Goal: Obtain resource: Download file/media

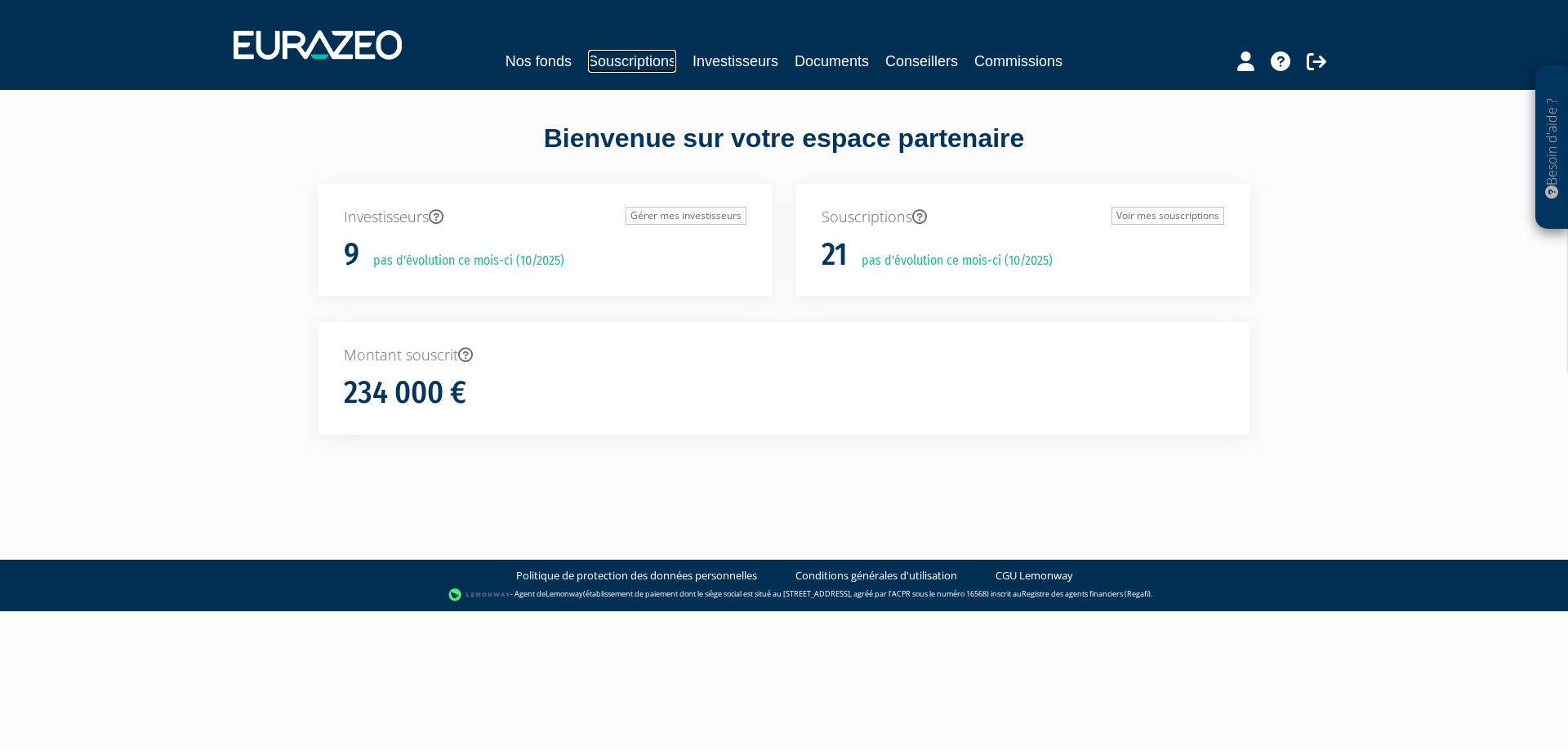
click at [624, 55] on link "Souscriptions" at bounding box center [632, 61] width 89 height 23
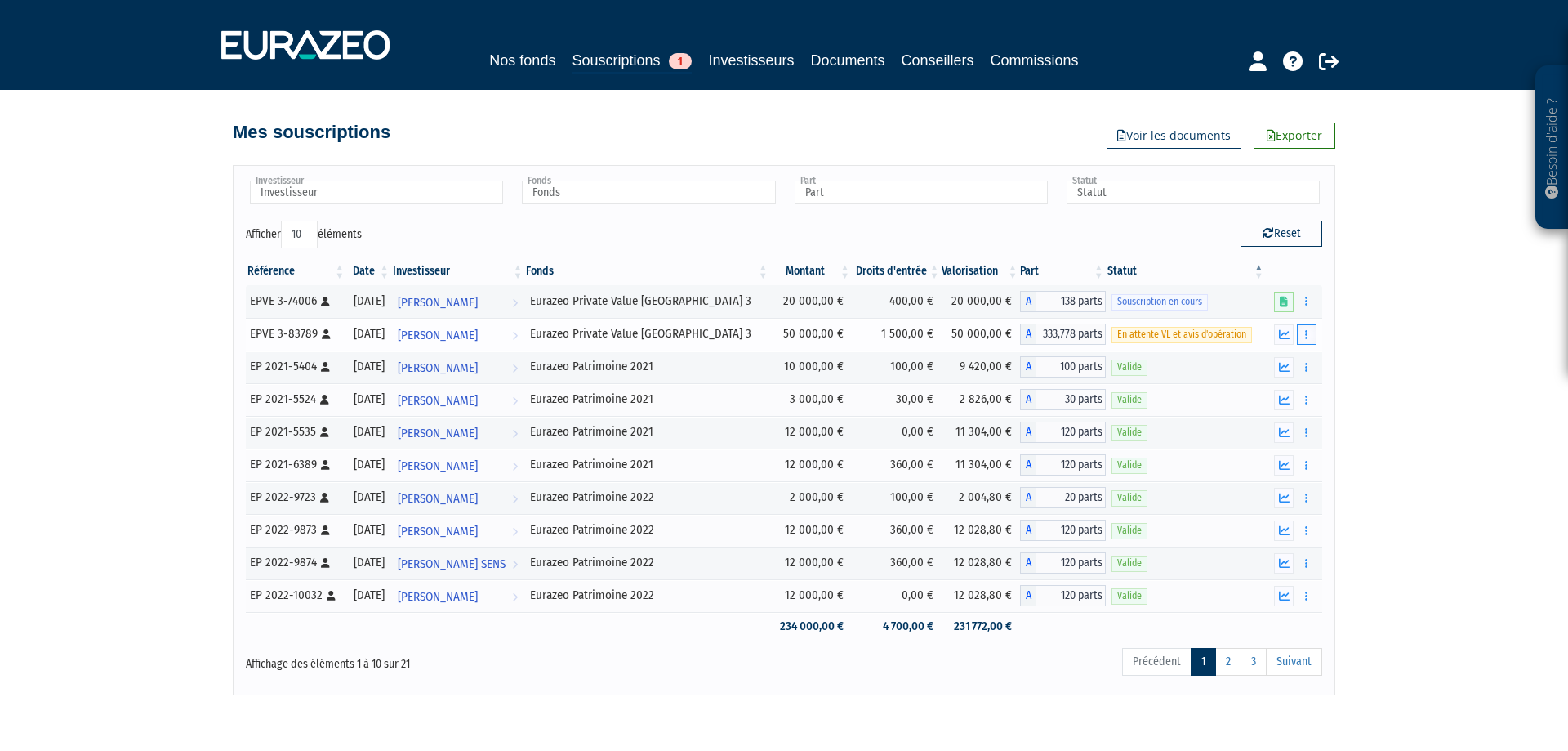
click at [1302, 332] on button "button" at bounding box center [1306, 334] width 20 height 20
click at [1283, 363] on link "Documents" at bounding box center [1271, 364] width 82 height 27
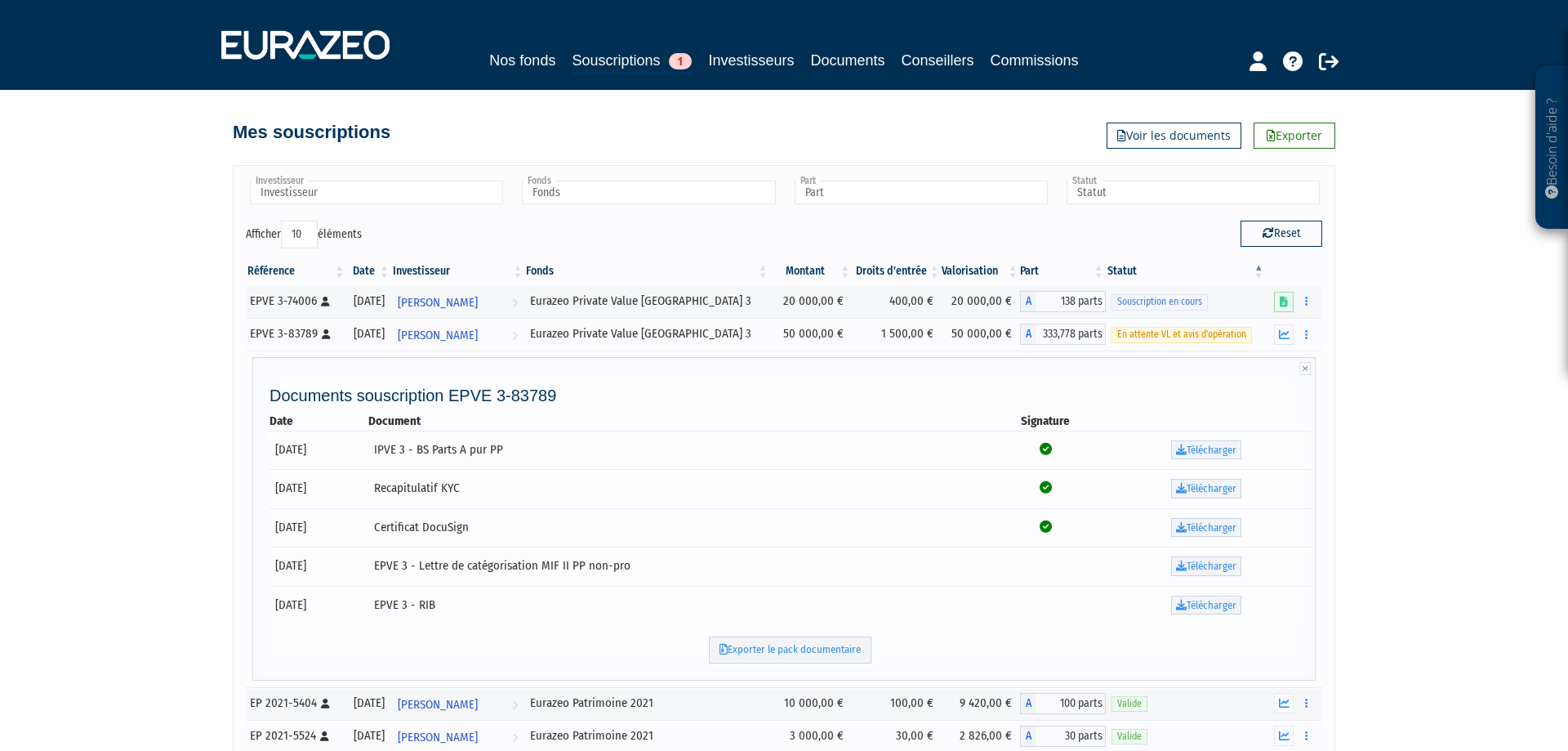
click at [1231, 452] on link "Télécharger" at bounding box center [1206, 450] width 70 height 20
click at [1208, 490] on link "Télécharger" at bounding box center [1206, 488] width 70 height 20
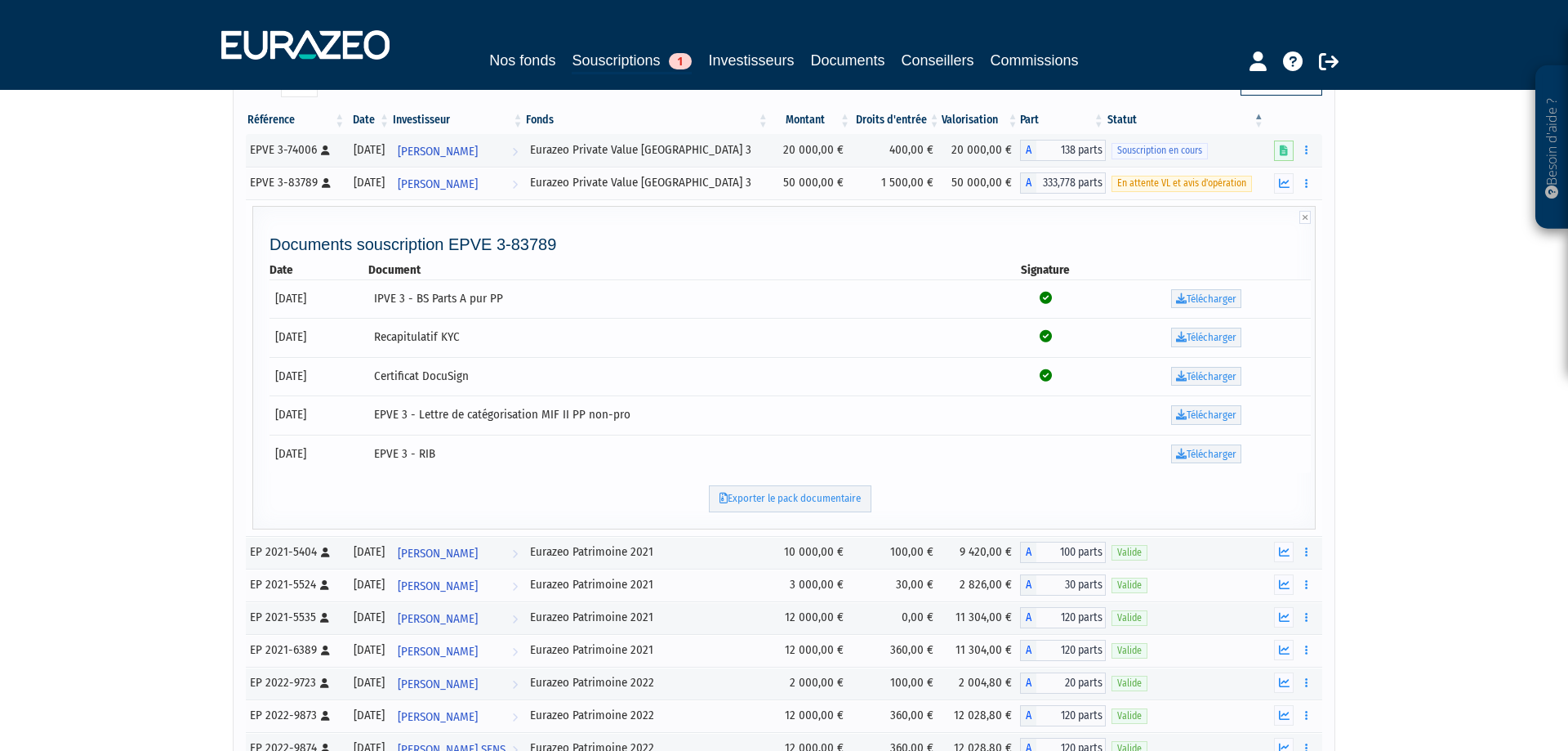
scroll to position [167, 0]
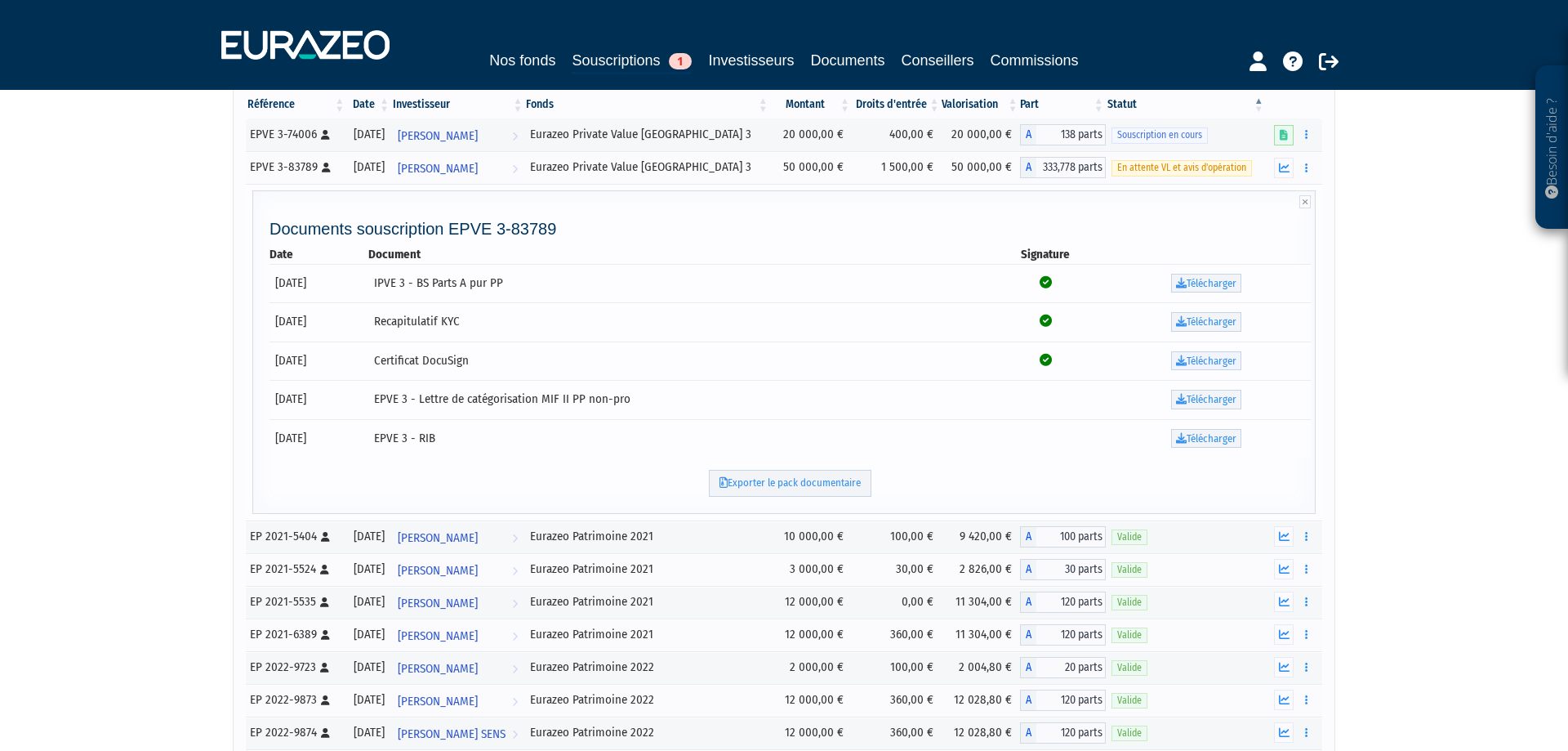
click at [1229, 363] on link "Télécharger" at bounding box center [1206, 361] width 70 height 20
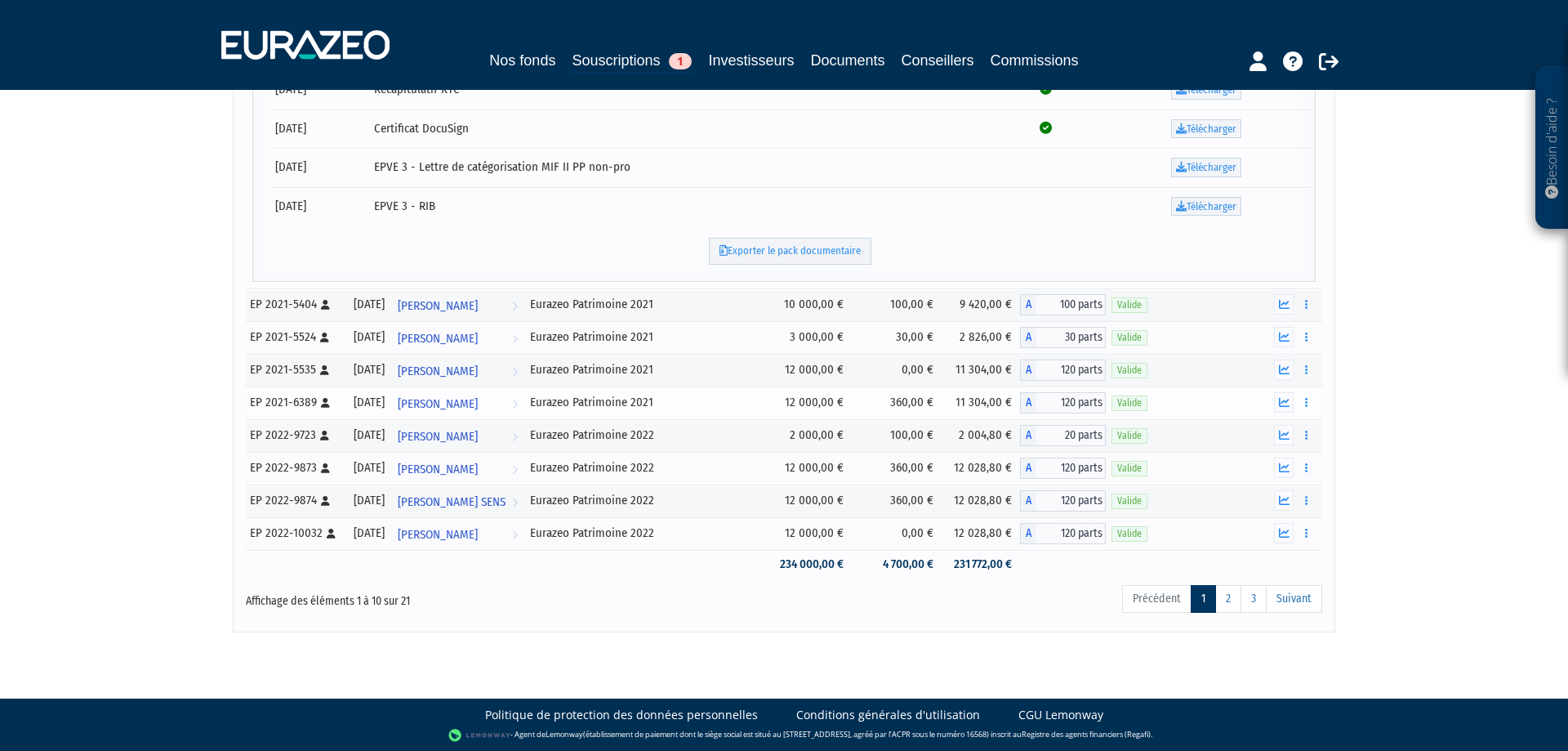
scroll to position [0, 0]
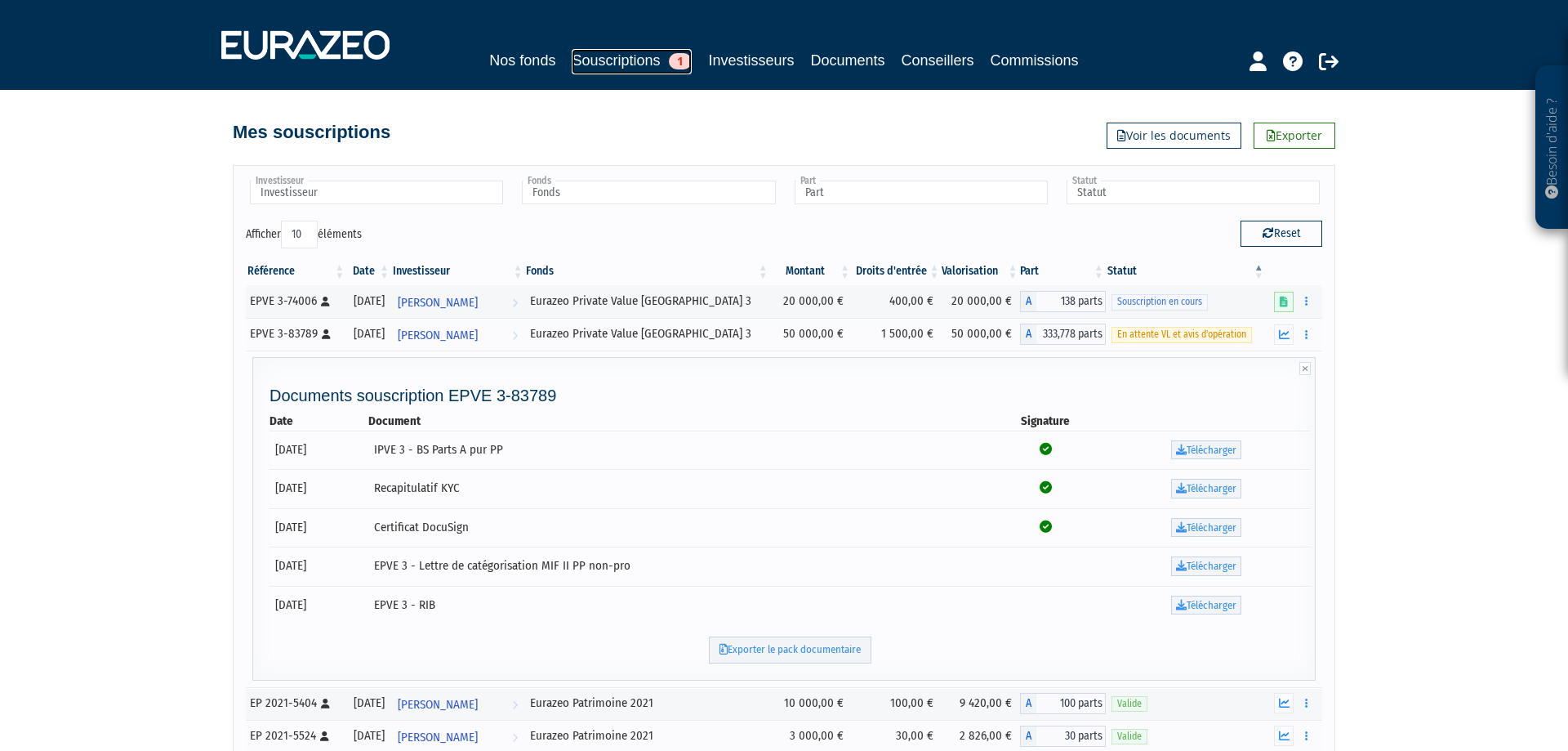
click at [677, 55] on span "1" at bounding box center [680, 61] width 23 height 16
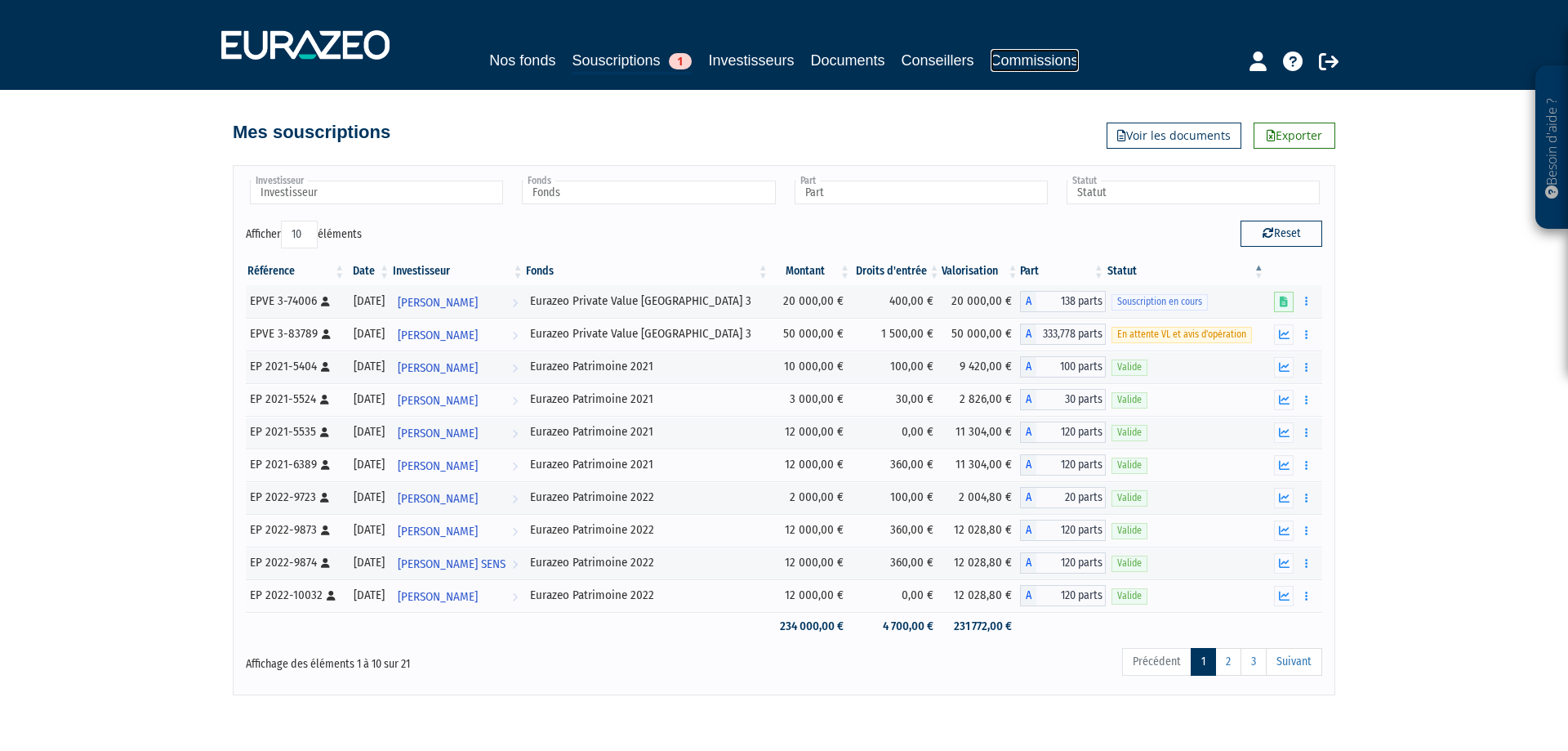
click at [1026, 57] on link "Commissions" at bounding box center [1035, 61] width 89 height 23
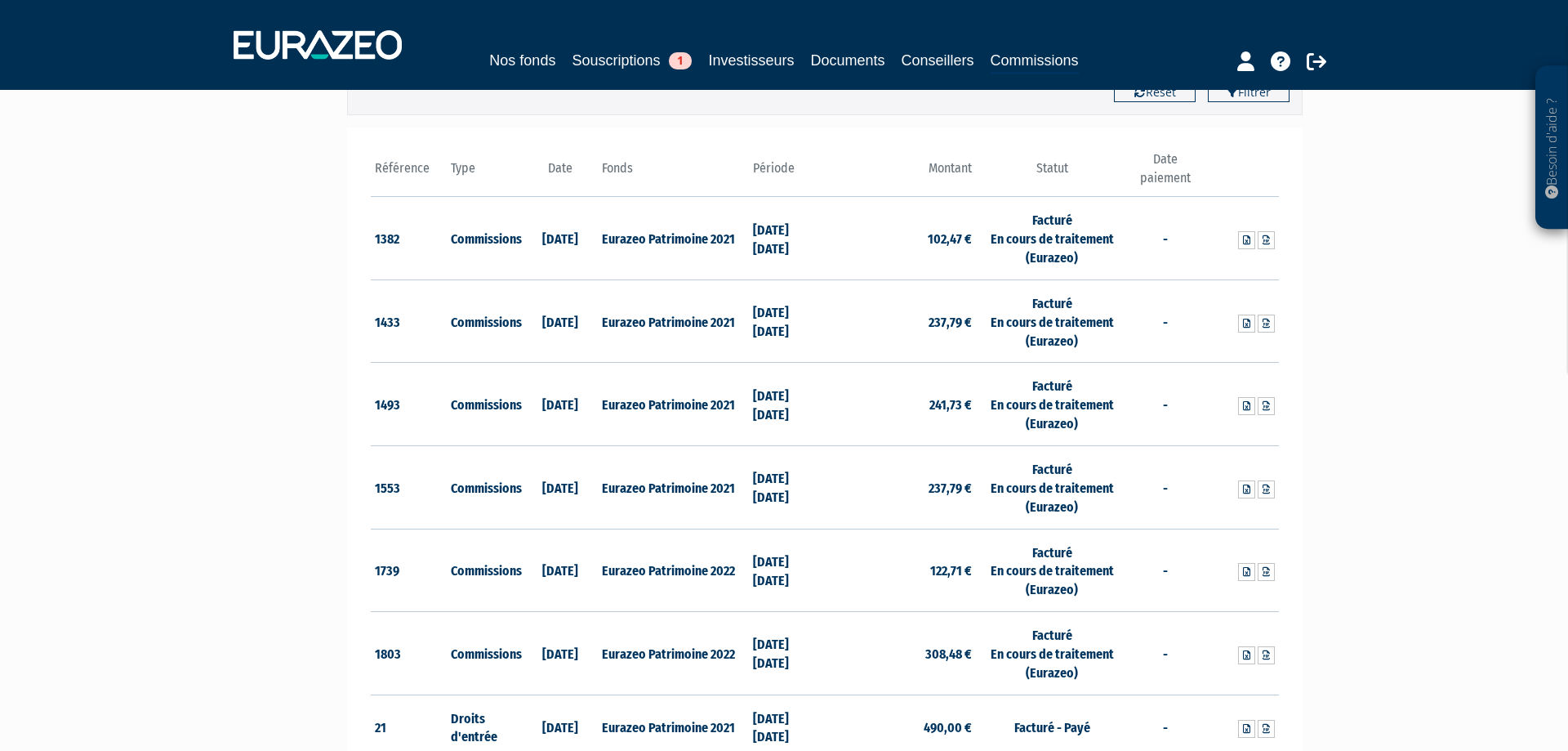
scroll to position [147, 0]
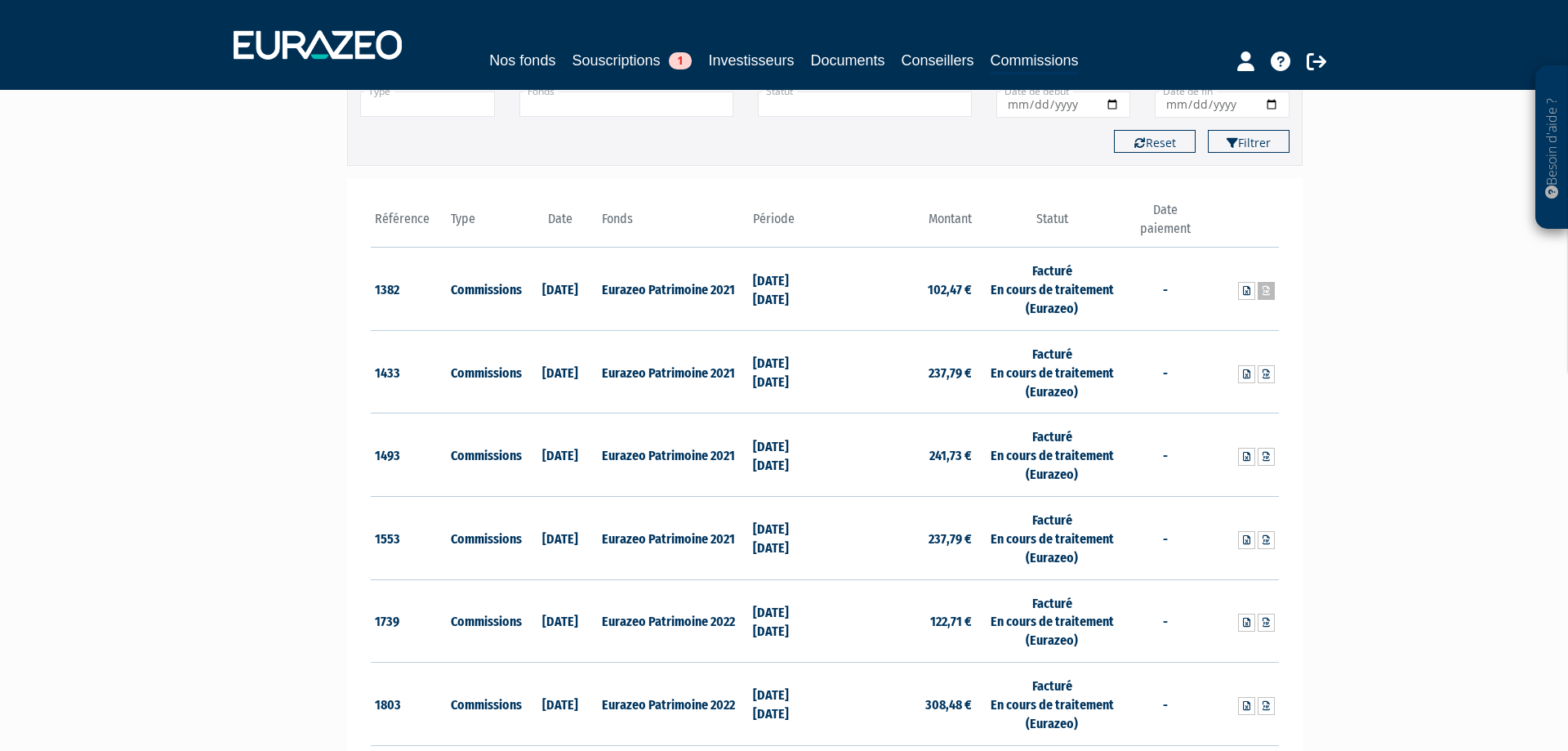
click at [1271, 289] on link at bounding box center [1266, 291] width 17 height 18
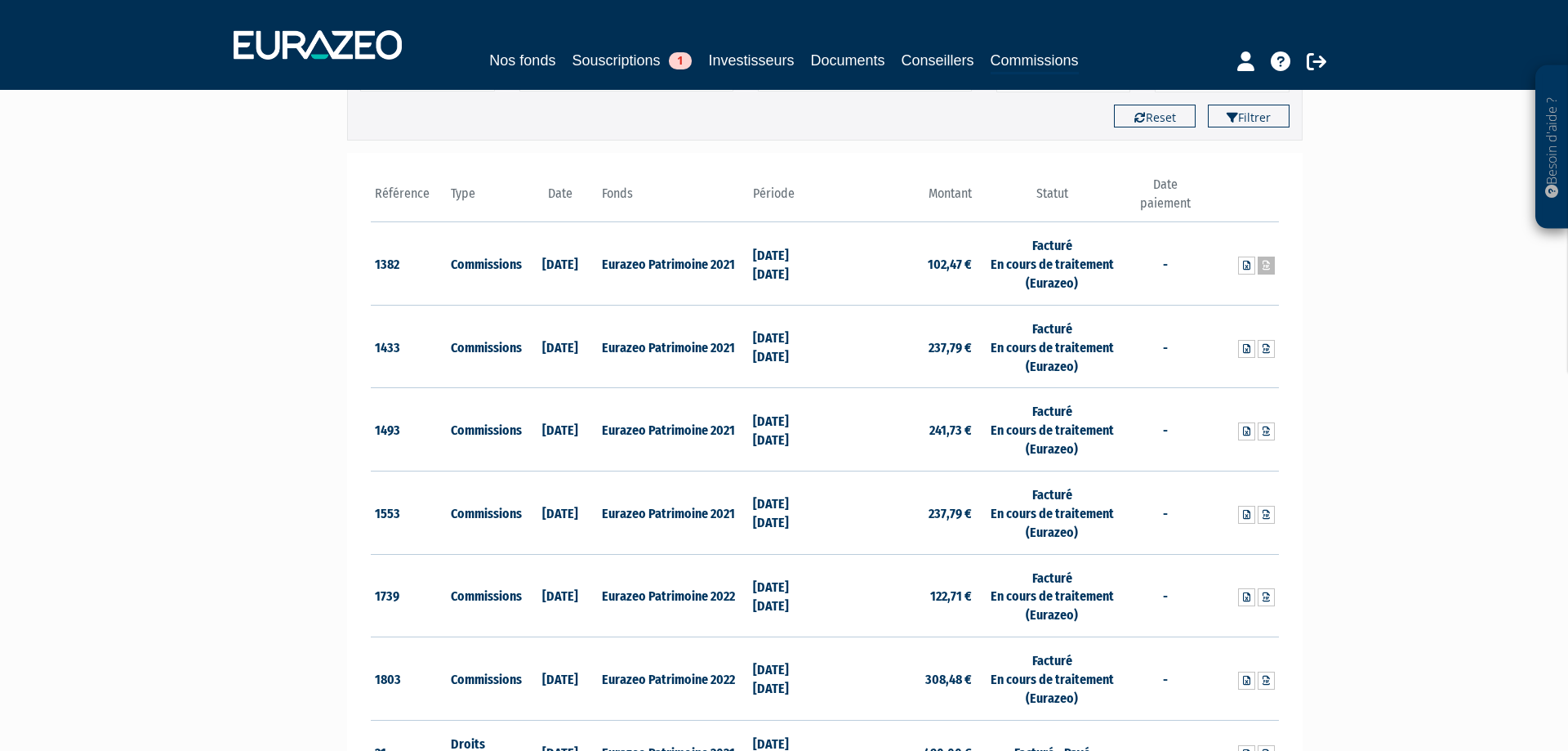
scroll to position [0, 0]
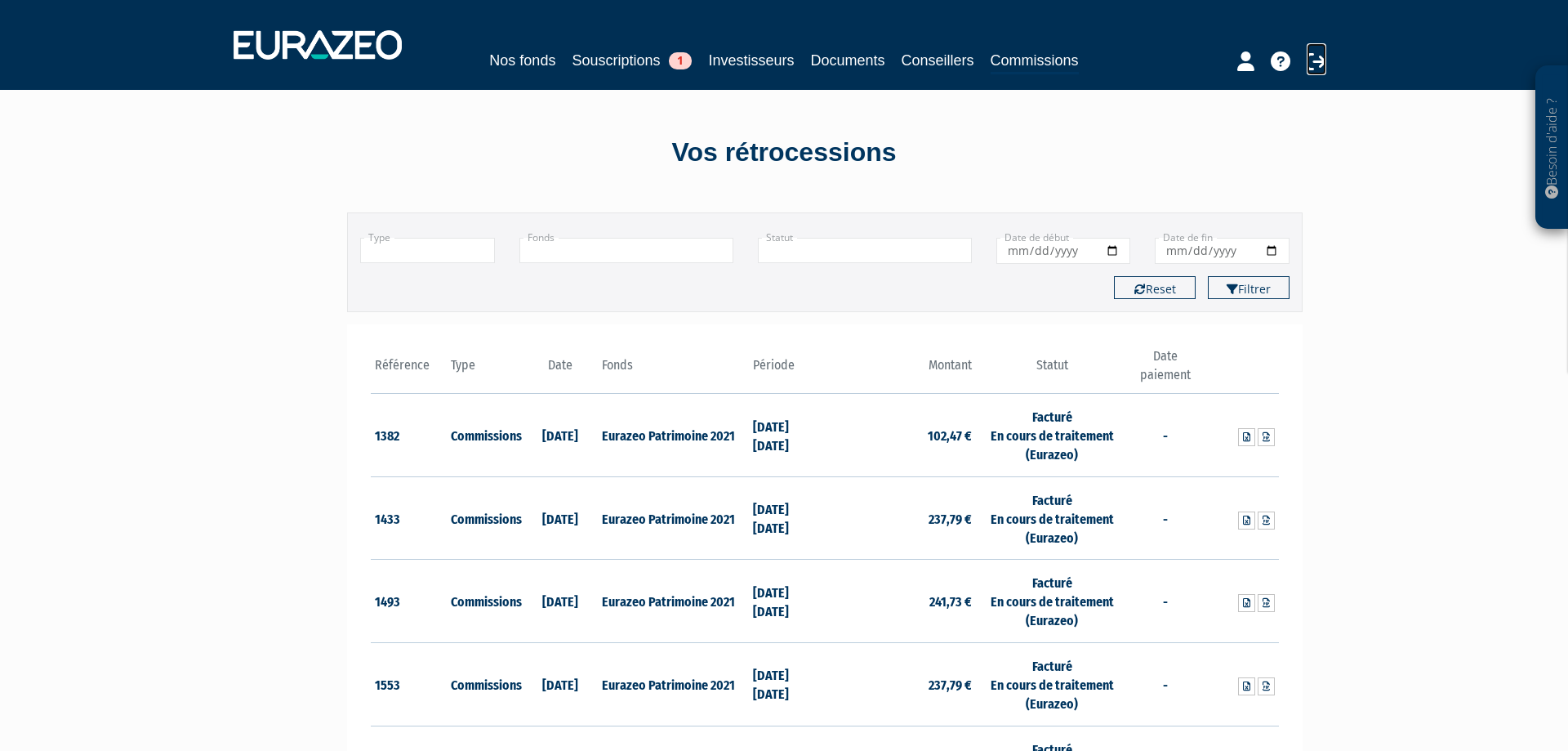
click at [1317, 54] on icon at bounding box center [1316, 61] width 20 height 20
